Goal: Task Accomplishment & Management: Use online tool/utility

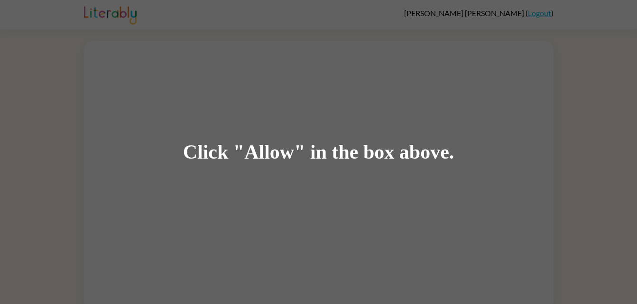
click at [365, 162] on div "Click "Allow" in the box above." at bounding box center [318, 152] width 271 height 21
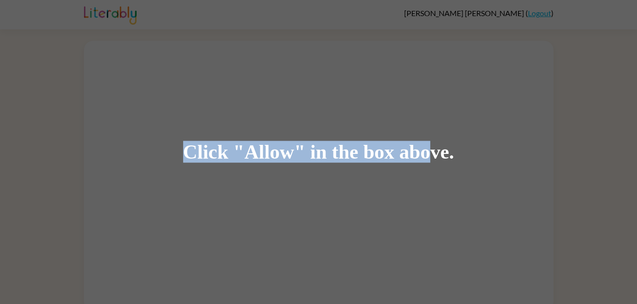
drag, startPoint x: 365, startPoint y: 162, endPoint x: 463, endPoint y: 157, distance: 97.3
click at [463, 157] on div "Click "Allow" in the box above." at bounding box center [318, 152] width 637 height 304
drag, startPoint x: 463, startPoint y: 157, endPoint x: 454, endPoint y: 156, distance: 9.0
click at [454, 156] on div "Click "Allow" in the box above." at bounding box center [318, 152] width 637 height 304
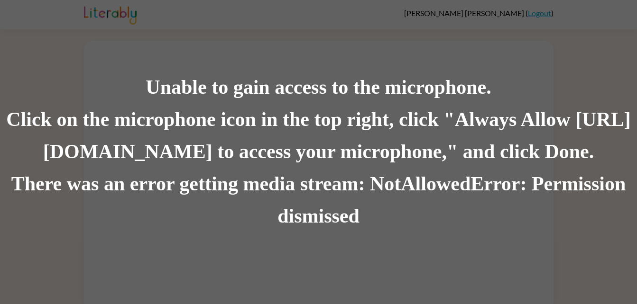
click at [166, 9] on div "Unable to gain access to the microphone. Click on the microphone icon in the to…" at bounding box center [318, 152] width 637 height 304
click at [368, 201] on div "There was an error getting media stream: NotAllowedError: Permission dismissed" at bounding box center [318, 200] width 637 height 64
click at [365, 180] on div "There was an error getting media stream: NotAllowedError: Permission dismissed" at bounding box center [318, 200] width 637 height 64
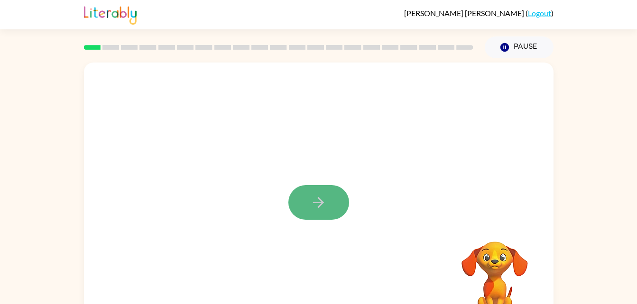
click at [325, 200] on icon "button" at bounding box center [318, 202] width 17 height 17
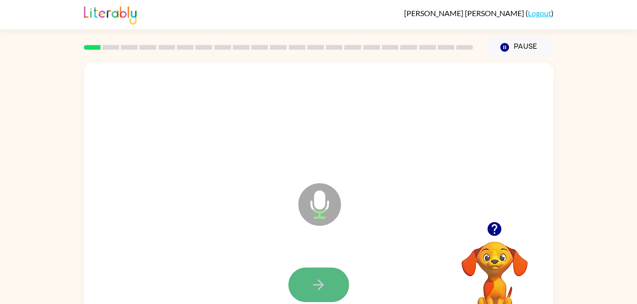
click at [332, 277] on button "button" at bounding box center [318, 285] width 61 height 35
click at [315, 277] on icon "button" at bounding box center [318, 285] width 17 height 17
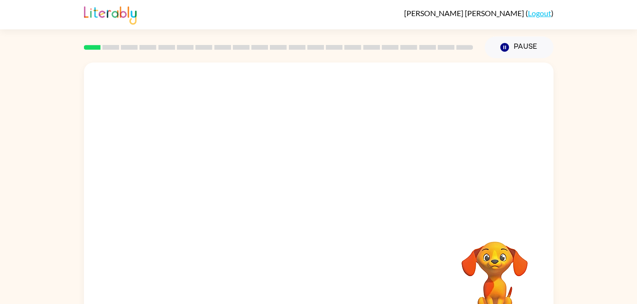
click at [520, 276] on video "Your browser must support playing .mp4 files to use Literably. Please try using…" at bounding box center [494, 274] width 95 height 95
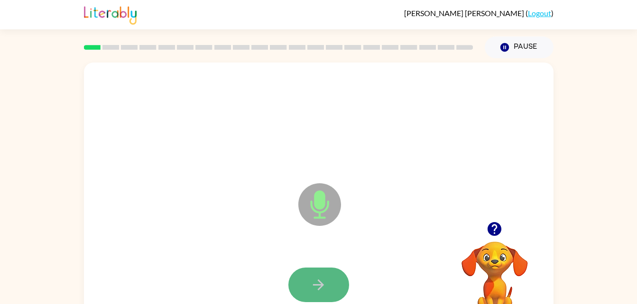
click at [319, 279] on icon "button" at bounding box center [318, 285] width 17 height 17
click at [296, 286] on button "button" at bounding box center [318, 285] width 61 height 35
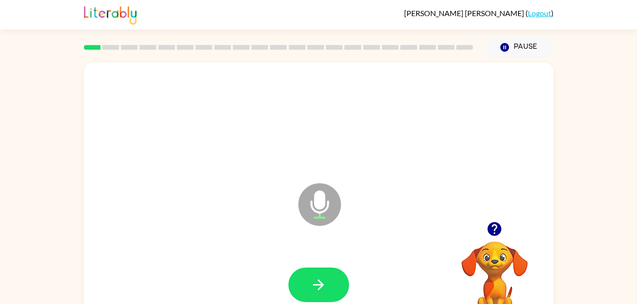
drag, startPoint x: 334, startPoint y: 288, endPoint x: 310, endPoint y: 284, distance: 24.0
click at [310, 284] on icon "button" at bounding box center [318, 285] width 17 height 17
click at [308, 283] on button "button" at bounding box center [318, 285] width 61 height 35
drag, startPoint x: 308, startPoint y: 283, endPoint x: 331, endPoint y: 291, distance: 25.2
click at [331, 291] on button "button" at bounding box center [318, 285] width 61 height 35
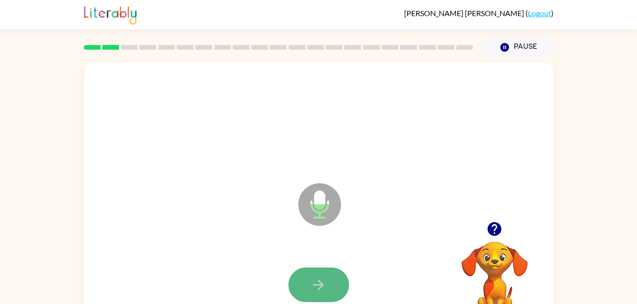
click at [308, 271] on button "button" at bounding box center [318, 285] width 61 height 35
click at [310, 278] on icon "button" at bounding box center [318, 285] width 17 height 17
click at [320, 277] on icon "button" at bounding box center [318, 285] width 17 height 17
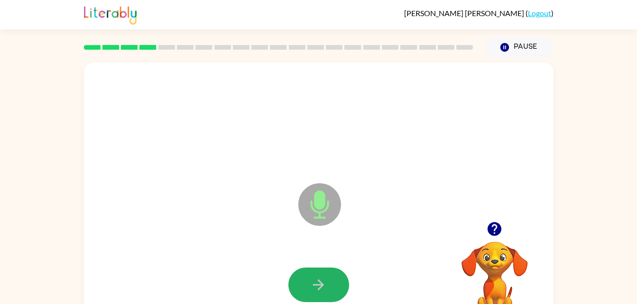
click at [320, 277] on icon "button" at bounding box center [318, 285] width 17 height 17
click at [317, 278] on icon "button" at bounding box center [318, 285] width 17 height 17
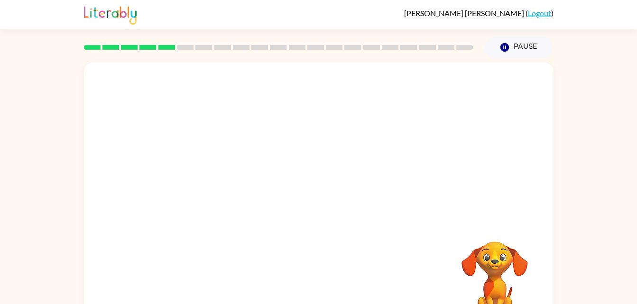
click at [406, 267] on div "Your browser must support playing .mp4 files to use Literably. Please try using…" at bounding box center [318, 198] width 469 height 271
drag, startPoint x: 477, startPoint y: 249, endPoint x: 493, endPoint y: 271, distance: 26.8
drag, startPoint x: 478, startPoint y: 263, endPoint x: 508, endPoint y: 260, distance: 30.0
click at [508, 260] on video "Your browser must support playing .mp4 files to use Literably. Please try using…" at bounding box center [494, 274] width 95 height 95
drag, startPoint x: 493, startPoint y: 264, endPoint x: 535, endPoint y: 254, distance: 42.4
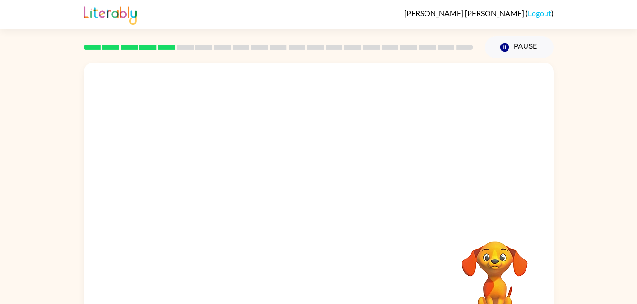
click at [535, 254] on video "Your browser must support playing .mp4 files to use Literably. Please try using…" at bounding box center [494, 274] width 95 height 95
drag, startPoint x: 496, startPoint y: 266, endPoint x: 500, endPoint y: 255, distance: 11.5
click at [500, 255] on video "Your browser must support playing .mp4 files to use Literably. Please try using…" at bounding box center [494, 274] width 95 height 95
drag, startPoint x: 500, startPoint y: 255, endPoint x: 510, endPoint y: 249, distance: 12.0
click at [510, 249] on video "Your browser must support playing .mp4 files to use Literably. Please try using…" at bounding box center [494, 274] width 95 height 95
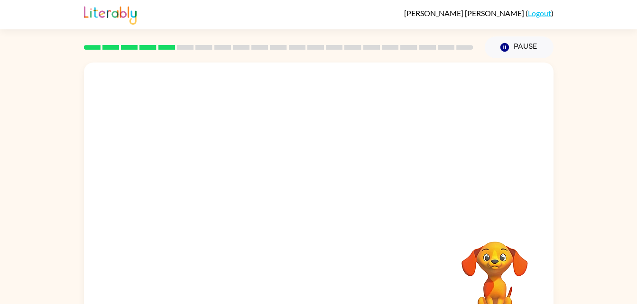
drag, startPoint x: 493, startPoint y: 266, endPoint x: 444, endPoint y: 200, distance: 82.2
click at [444, 200] on div "Your browser must support playing .mp4 files to use Literably. Please try using…" at bounding box center [318, 198] width 469 height 271
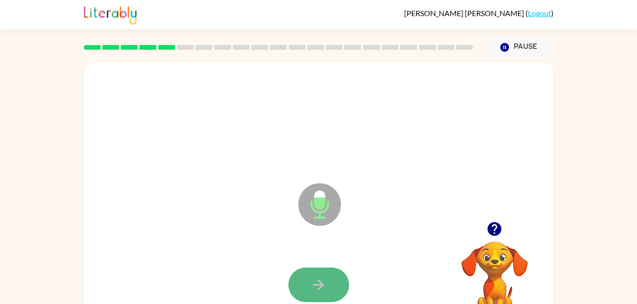
click at [300, 287] on button "button" at bounding box center [318, 285] width 61 height 35
click at [319, 289] on icon "button" at bounding box center [318, 285] width 11 height 11
click at [325, 286] on icon "button" at bounding box center [318, 285] width 17 height 17
click at [327, 284] on button "button" at bounding box center [318, 285] width 61 height 35
click at [340, 283] on button "button" at bounding box center [318, 285] width 61 height 35
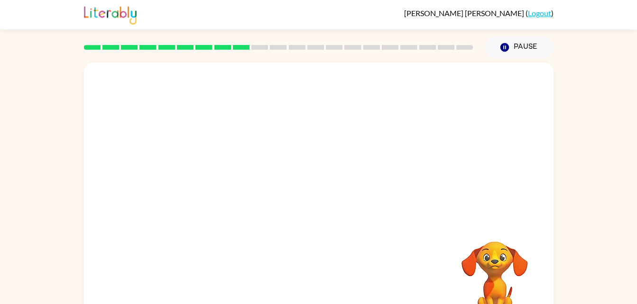
drag, startPoint x: 517, startPoint y: 247, endPoint x: 475, endPoint y: 258, distance: 43.1
click at [497, 265] on video "Your browser must support playing .mp4 files to use Literably. Please try using…" at bounding box center [494, 274] width 95 height 95
click at [490, 265] on video "Your browser must support playing .mp4 files to use Literably. Please try using…" at bounding box center [494, 274] width 95 height 95
drag, startPoint x: 490, startPoint y: 265, endPoint x: 493, endPoint y: 276, distance: 11.4
click at [493, 276] on video "Your browser must support playing .mp4 files to use Literably. Please try using…" at bounding box center [494, 274] width 95 height 95
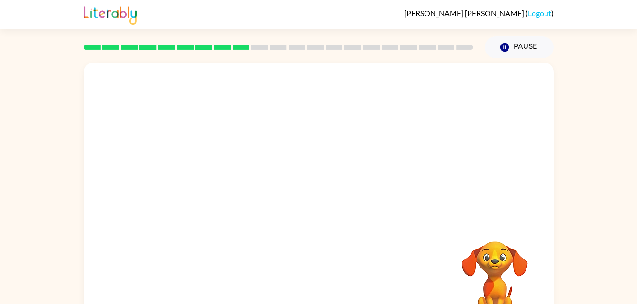
click at [493, 277] on video "Your browser must support playing .mp4 files to use Literably. Please try using…" at bounding box center [494, 274] width 95 height 95
drag, startPoint x: 493, startPoint y: 277, endPoint x: 491, endPoint y: 243, distance: 33.7
click at [491, 243] on video "Your browser must support playing .mp4 files to use Literably. Please try using…" at bounding box center [494, 274] width 95 height 95
drag, startPoint x: 490, startPoint y: 255, endPoint x: 492, endPoint y: 273, distance: 18.1
click at [496, 262] on video "Your browser must support playing .mp4 files to use Literably. Please try using…" at bounding box center [494, 274] width 95 height 95
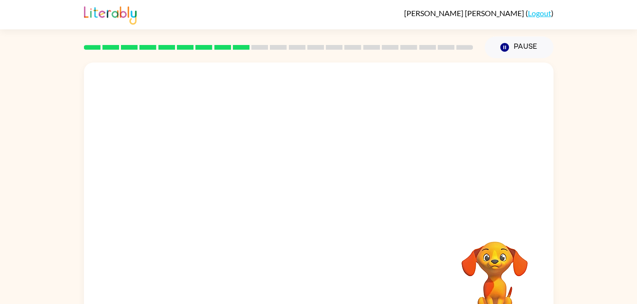
click at [447, 271] on video "Your browser must support playing .mp4 files to use Literably. Please try using…" at bounding box center [494, 274] width 95 height 95
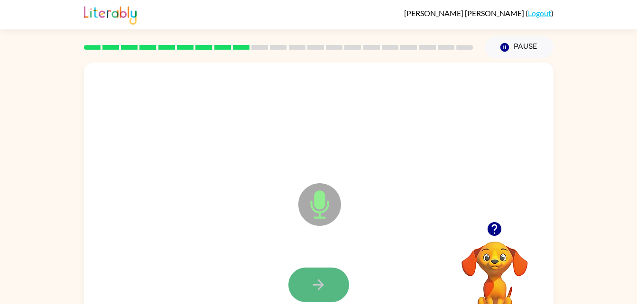
click at [305, 286] on button "button" at bounding box center [318, 285] width 61 height 35
click at [313, 279] on icon "button" at bounding box center [318, 285] width 17 height 17
click at [313, 282] on icon "button" at bounding box center [318, 285] width 17 height 17
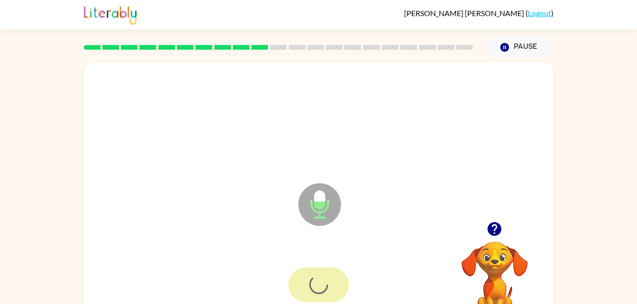
click at [313, 282] on div at bounding box center [318, 285] width 61 height 35
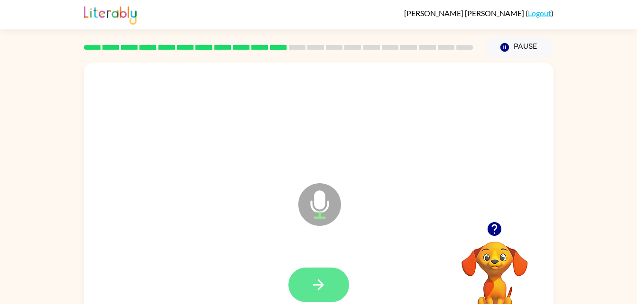
click at [322, 288] on icon "button" at bounding box center [318, 285] width 17 height 17
click at [309, 278] on button "button" at bounding box center [318, 285] width 61 height 35
click at [309, 281] on button "button" at bounding box center [318, 285] width 61 height 35
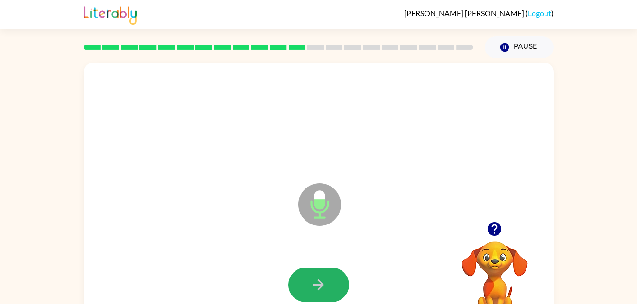
click at [309, 281] on button "button" at bounding box center [318, 285] width 61 height 35
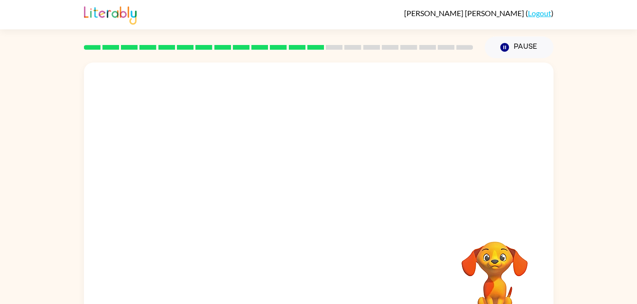
click at [498, 265] on video "Your browser must support playing .mp4 files to use Literably. Please try using…" at bounding box center [494, 274] width 95 height 95
click at [494, 275] on video "Your browser must support playing .mp4 files to use Literably. Please try using…" at bounding box center [494, 274] width 95 height 95
click at [524, 272] on video "Your browser must support playing .mp4 files to use Literably. Please try using…" at bounding box center [494, 274] width 95 height 95
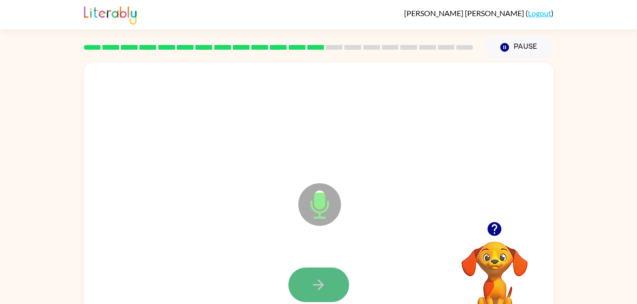
click at [321, 289] on icon "button" at bounding box center [318, 285] width 17 height 17
click at [349, 299] on div at bounding box center [318, 285] width 450 height 78
click at [340, 287] on button "button" at bounding box center [318, 285] width 61 height 35
click at [318, 286] on icon "button" at bounding box center [318, 285] width 17 height 17
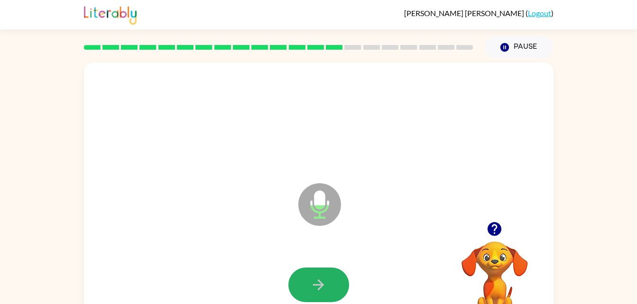
click at [318, 286] on icon "button" at bounding box center [318, 285] width 17 height 17
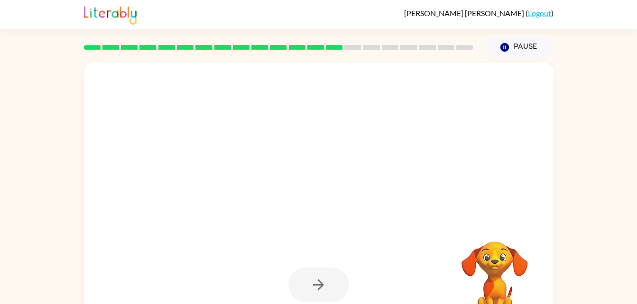
drag, startPoint x: 318, startPoint y: 286, endPoint x: 271, endPoint y: 252, distance: 58.3
click at [271, 252] on div at bounding box center [318, 285] width 450 height 78
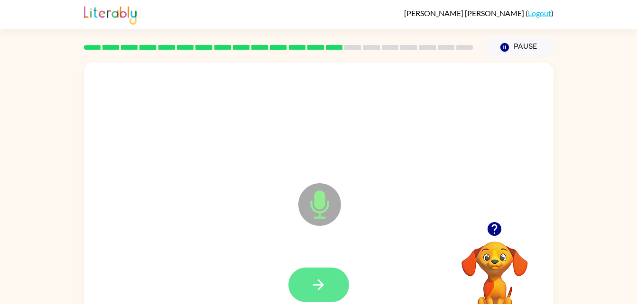
click at [324, 283] on icon "button" at bounding box center [318, 285] width 17 height 17
click at [321, 283] on icon "button" at bounding box center [318, 285] width 11 height 11
click at [324, 280] on icon "button" at bounding box center [318, 285] width 17 height 17
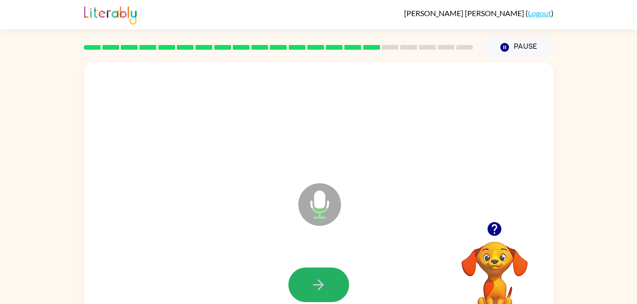
click at [324, 280] on icon "button" at bounding box center [318, 285] width 17 height 17
click at [320, 277] on icon "button" at bounding box center [318, 285] width 17 height 17
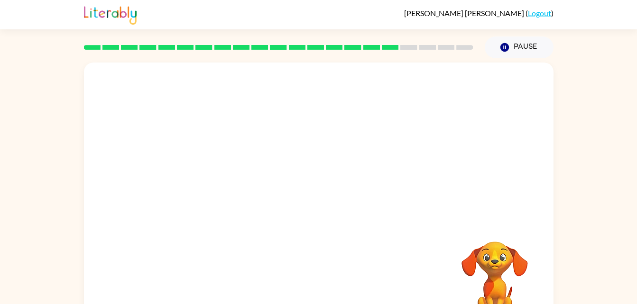
scroll to position [29, 0]
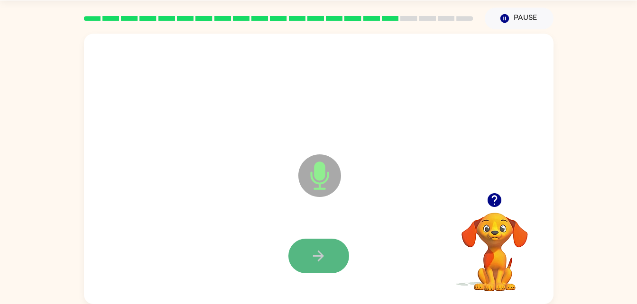
click at [338, 249] on button "button" at bounding box center [318, 256] width 61 height 35
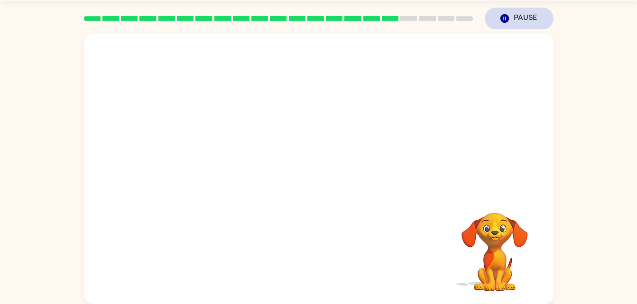
click at [522, 16] on button "Pause Pause" at bounding box center [518, 19] width 69 height 22
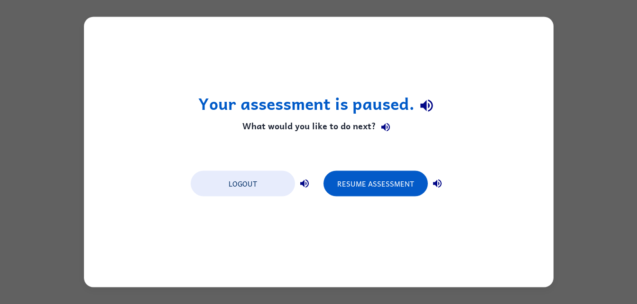
scroll to position [0, 0]
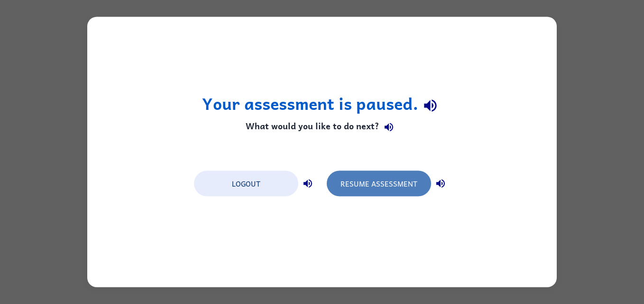
click at [409, 176] on button "Resume Assessment" at bounding box center [379, 184] width 104 height 26
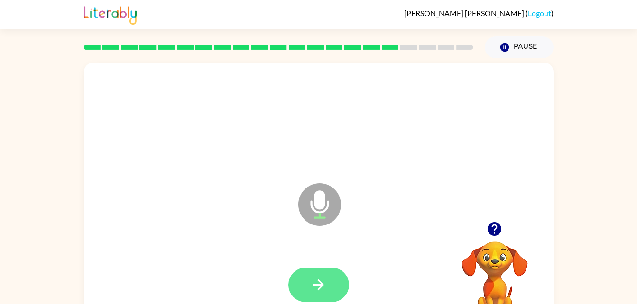
click at [315, 292] on icon "button" at bounding box center [318, 285] width 17 height 17
click at [317, 280] on icon "button" at bounding box center [318, 285] width 17 height 17
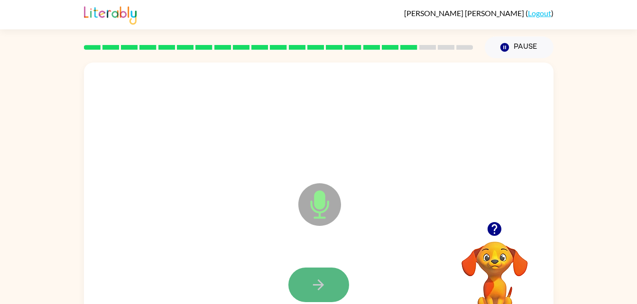
click at [311, 290] on icon "button" at bounding box center [318, 285] width 17 height 17
click at [319, 282] on icon "button" at bounding box center [318, 285] width 17 height 17
click at [321, 283] on icon "button" at bounding box center [318, 285] width 11 height 11
click at [309, 295] on button "button" at bounding box center [318, 285] width 61 height 35
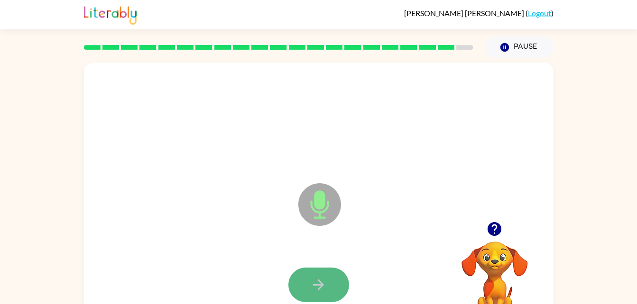
click at [314, 284] on icon "button" at bounding box center [318, 285] width 11 height 11
